Goal: Check status: Check status

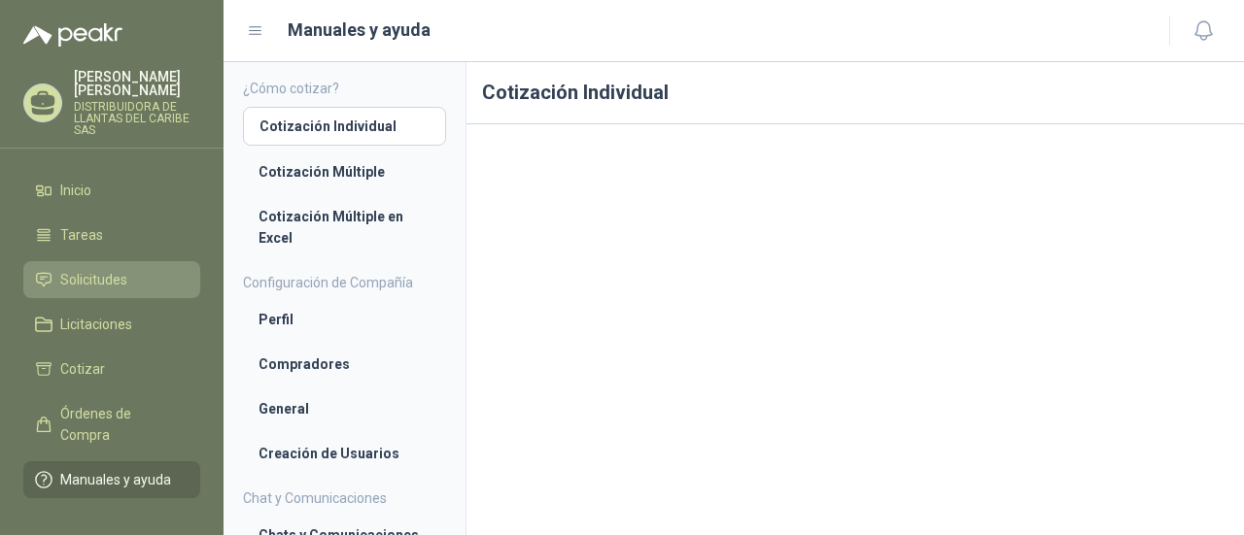
click at [107, 284] on span "Solicitudes" at bounding box center [93, 279] width 67 height 21
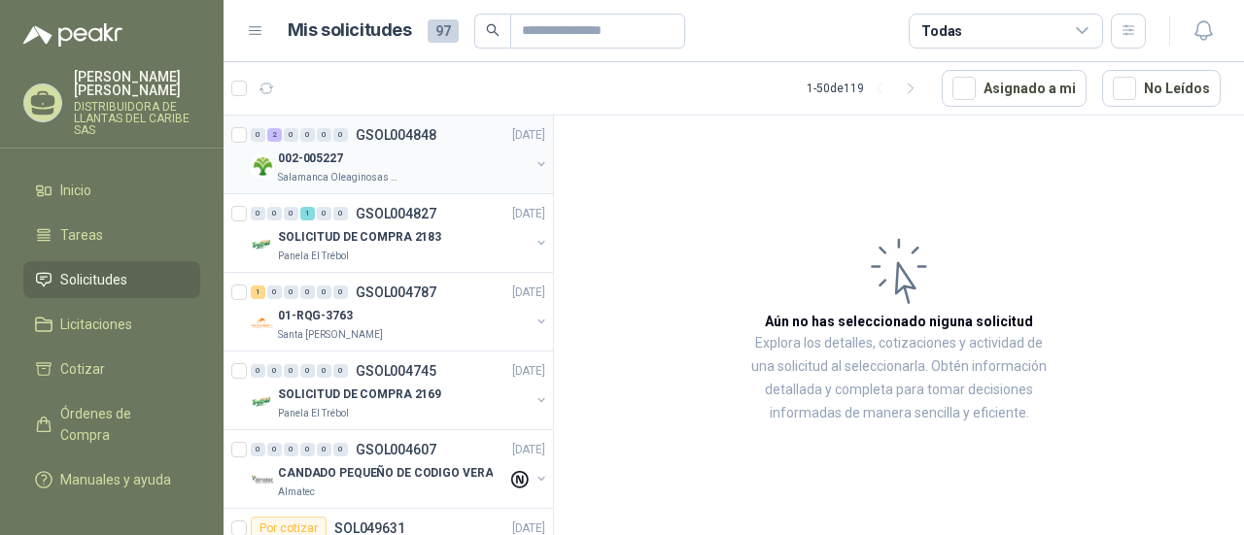
click at [375, 167] on div "002-005227" at bounding box center [404, 158] width 252 height 23
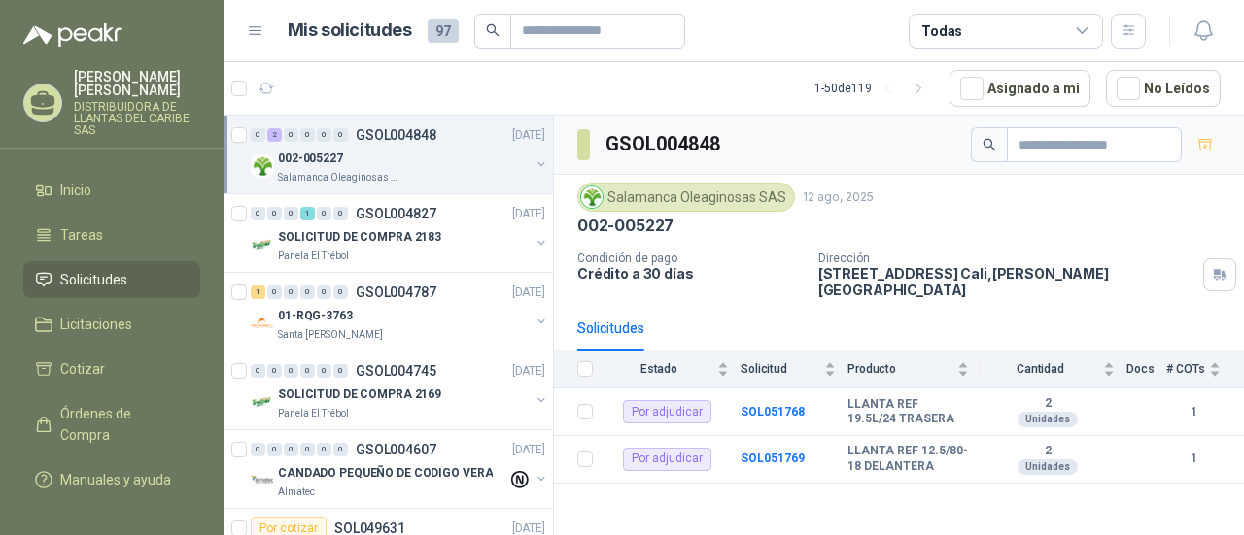
click at [445, 38] on span "97" at bounding box center [443, 30] width 31 height 23
click at [268, 97] on button "button" at bounding box center [266, 88] width 31 height 31
click at [771, 411] on td "SOL051768" at bounding box center [793, 413] width 107 height 48
click at [777, 405] on b "SOL051768" at bounding box center [772, 412] width 64 height 14
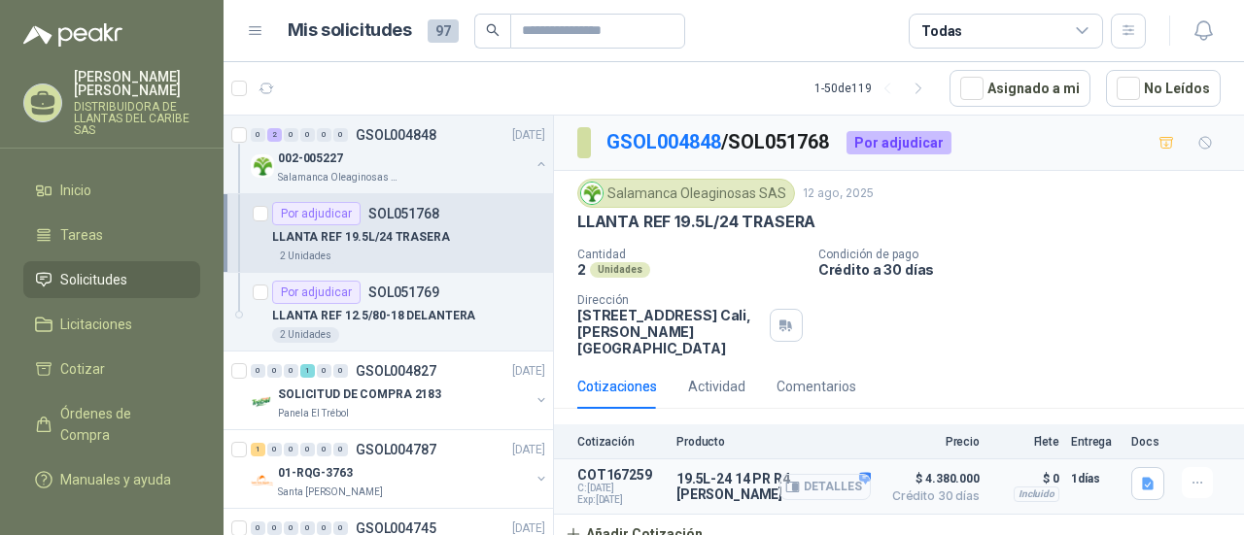
click at [830, 474] on button "Detalles" at bounding box center [824, 487] width 91 height 26
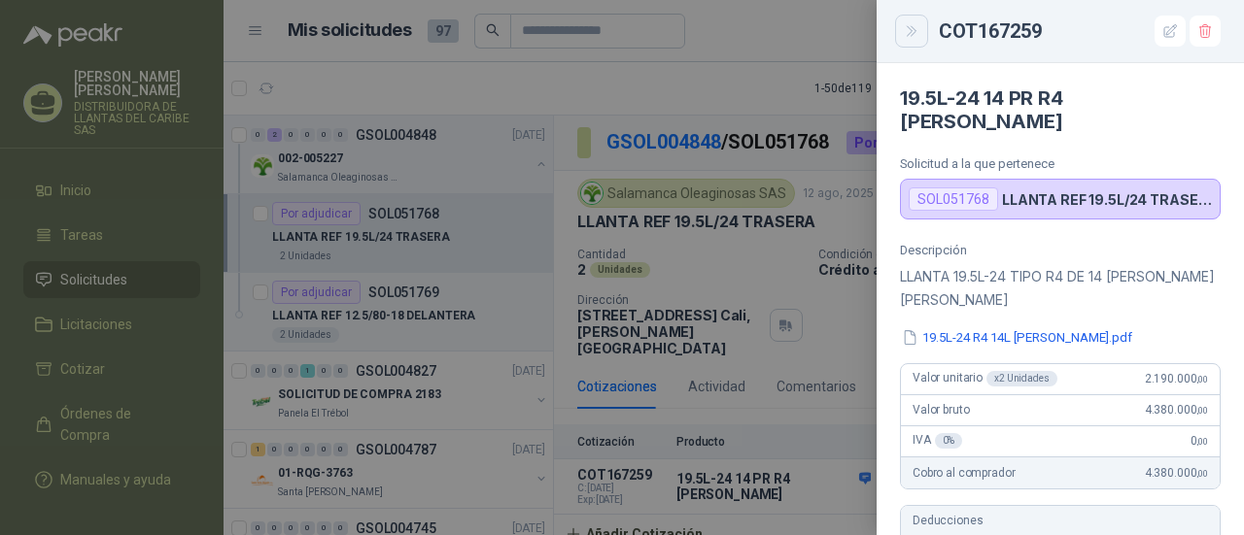
click at [916, 34] on icon "Close" at bounding box center [912, 31] width 17 height 17
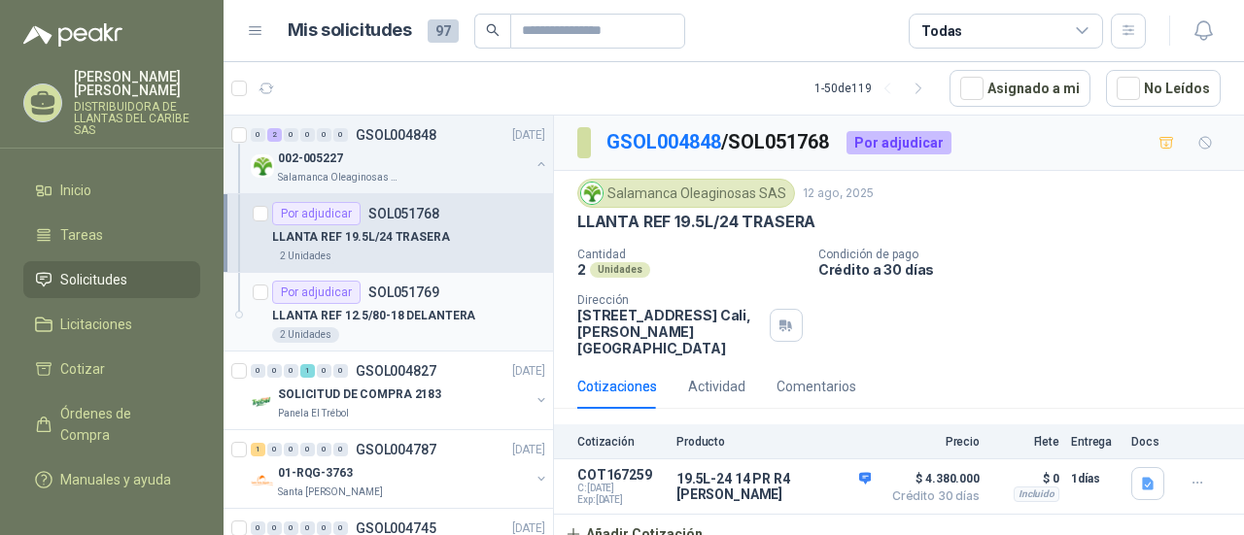
click at [391, 316] on p "LLANTA REF 12.5/80-18 DELANTERA" at bounding box center [373, 316] width 203 height 18
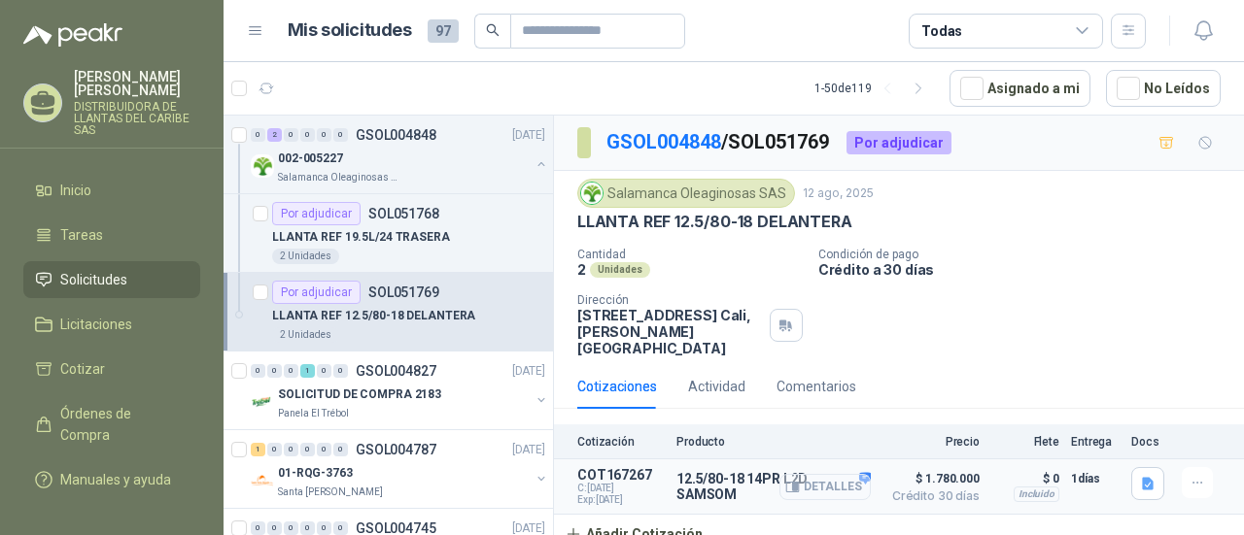
click at [842, 474] on button "Detalles" at bounding box center [824, 487] width 91 height 26
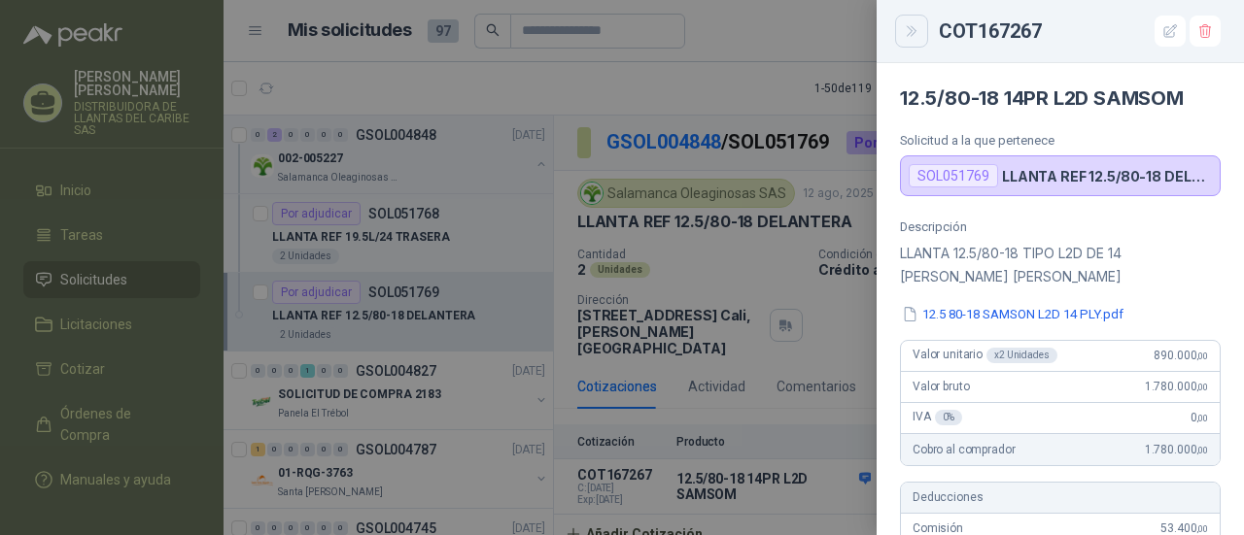
click at [913, 36] on icon "Close" at bounding box center [912, 31] width 17 height 17
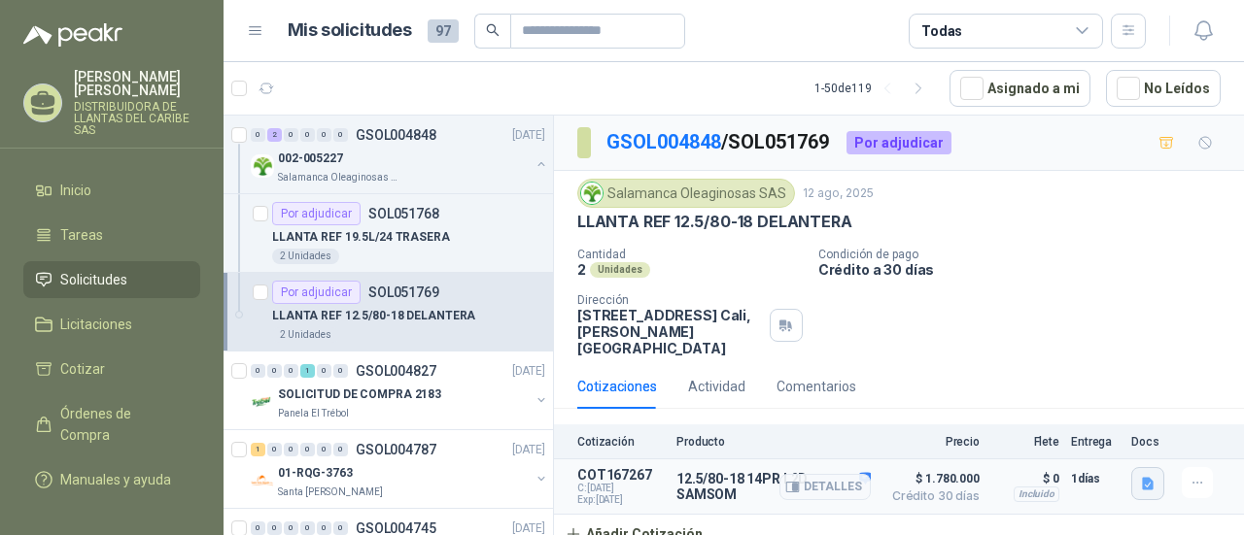
click at [1157, 467] on button "button" at bounding box center [1147, 483] width 33 height 33
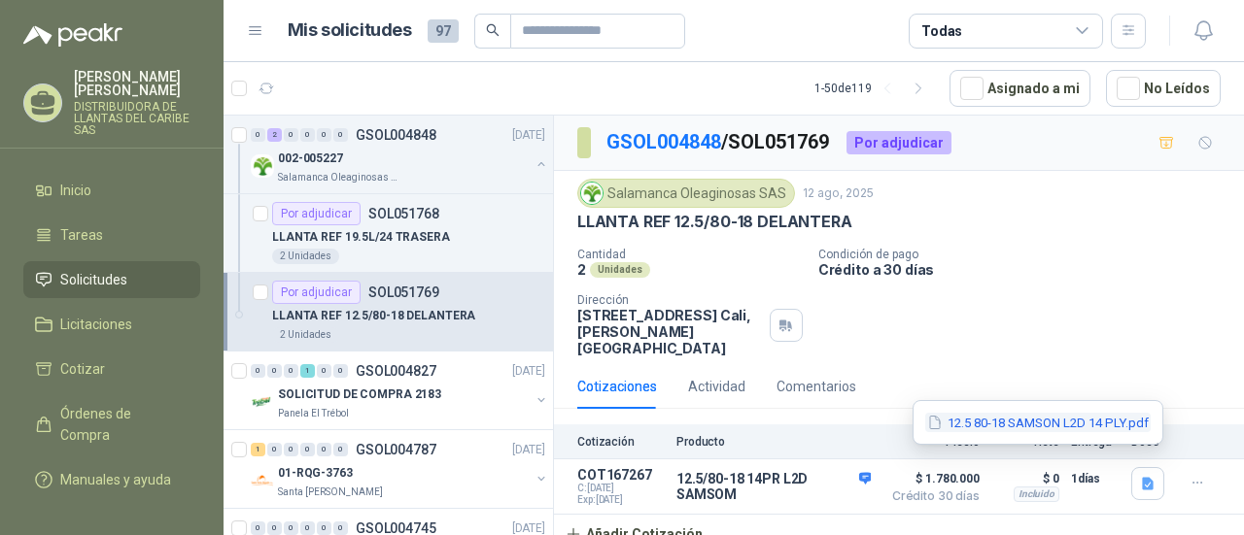
click at [1123, 427] on button "12.5 80-18 SAMSON L2D 14 PLY.pdf" at bounding box center [1037, 423] width 225 height 20
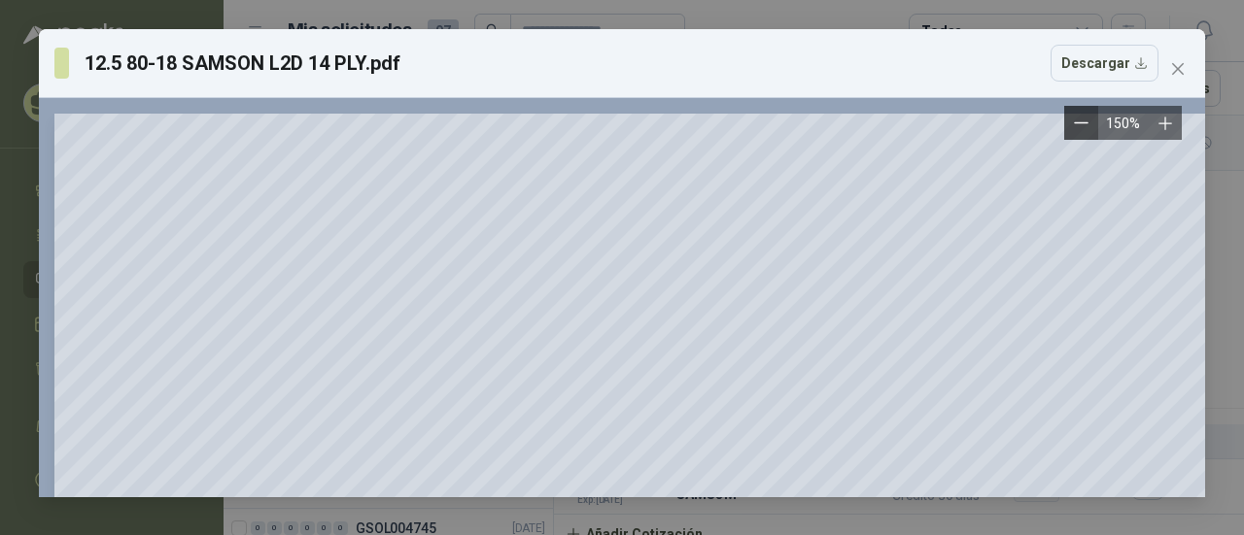
click at [1078, 118] on icon "Zoom out" at bounding box center [1081, 123] width 15 height 15
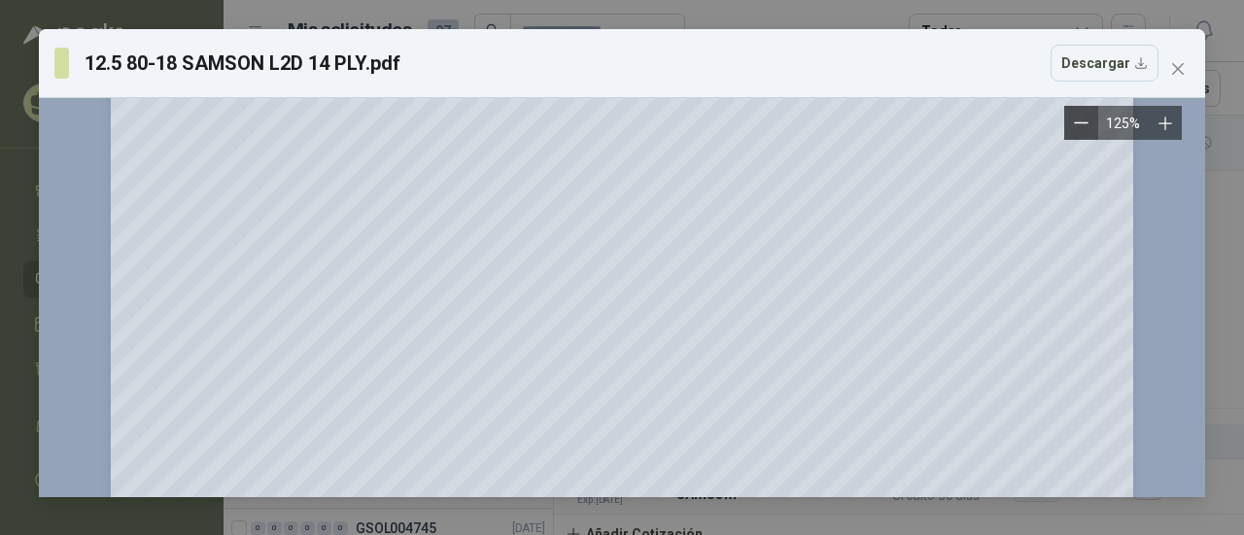
scroll to position [176, 0]
click at [1174, 73] on icon "close" at bounding box center [1178, 69] width 16 height 16
